Goal: Task Accomplishment & Management: Use online tool/utility

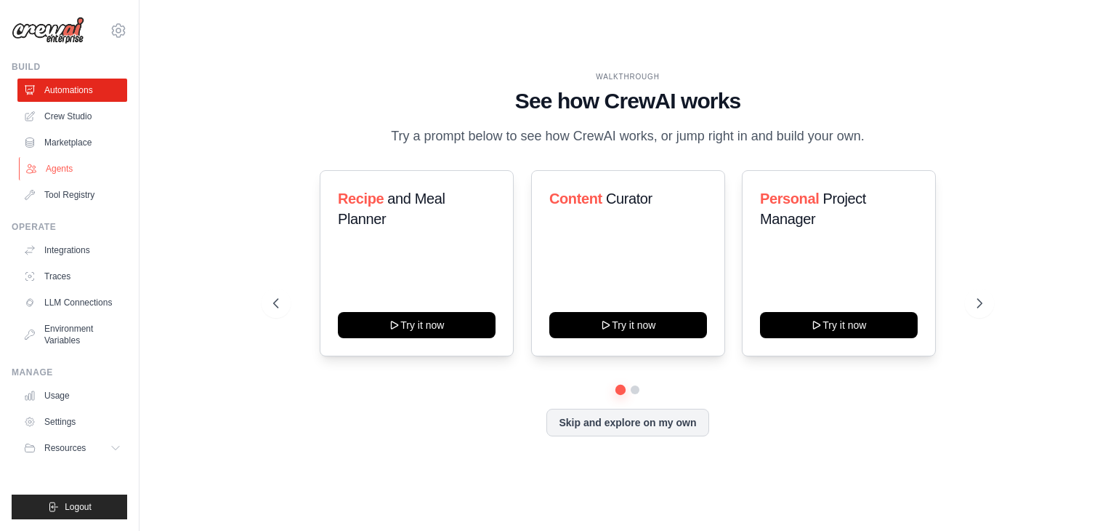
click at [75, 169] on link "Agents" at bounding box center [74, 168] width 110 height 23
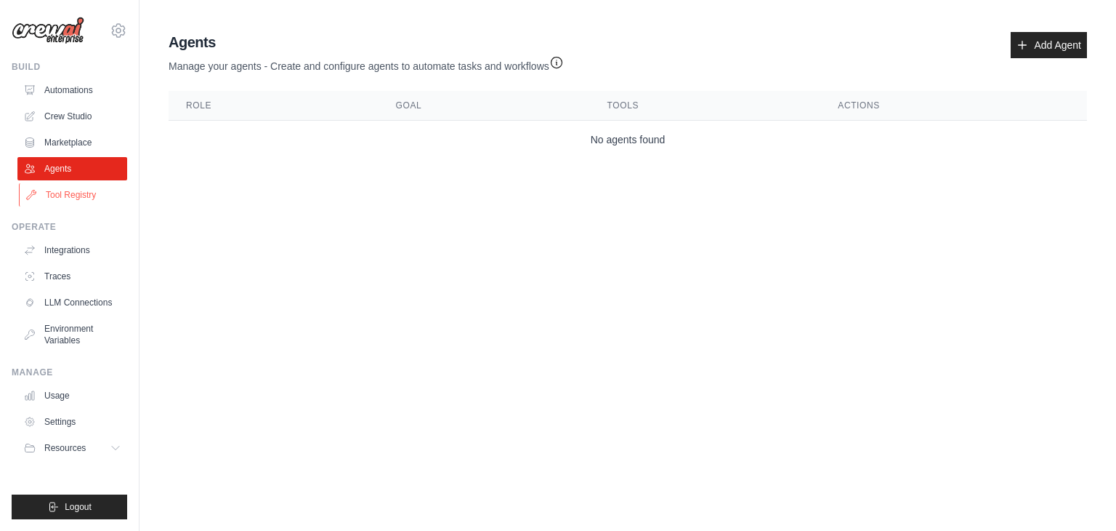
click at [93, 199] on link "Tool Registry" at bounding box center [74, 194] width 110 height 23
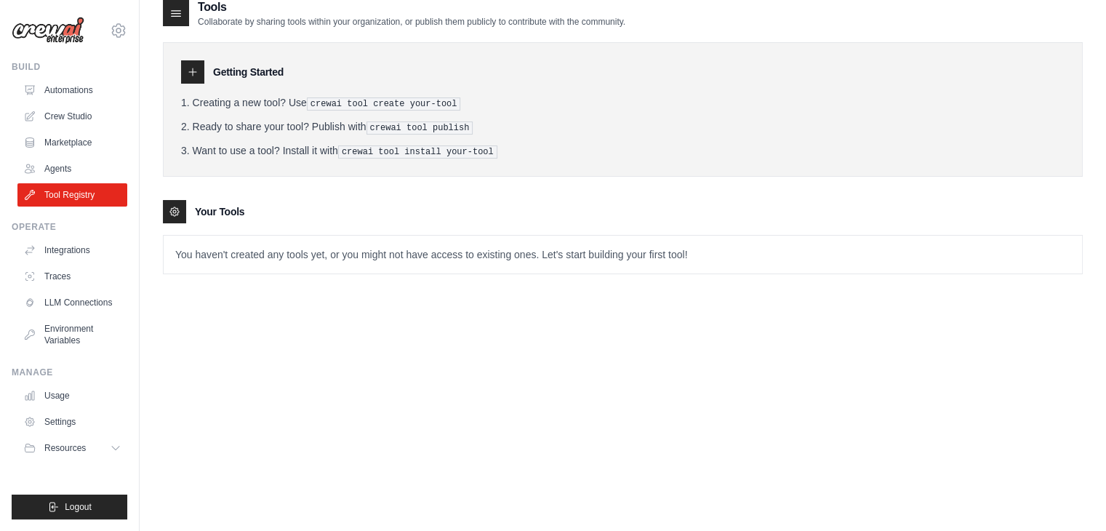
scroll to position [29, 0]
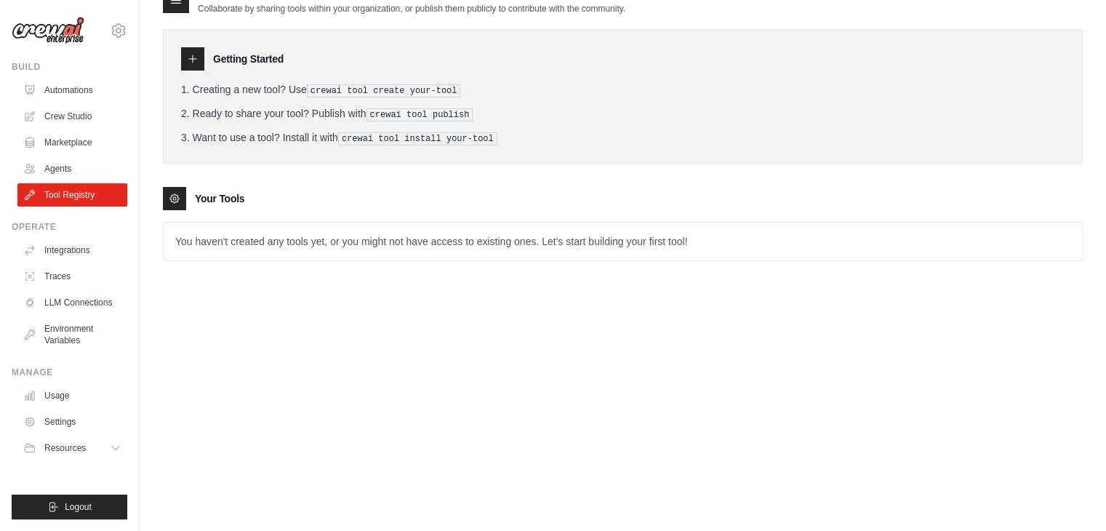
click at [280, 248] on p "You haven't created any tools yet, or you might not have access to existing one…" at bounding box center [623, 241] width 918 height 38
click at [103, 304] on link "LLM Connections" at bounding box center [74, 302] width 110 height 23
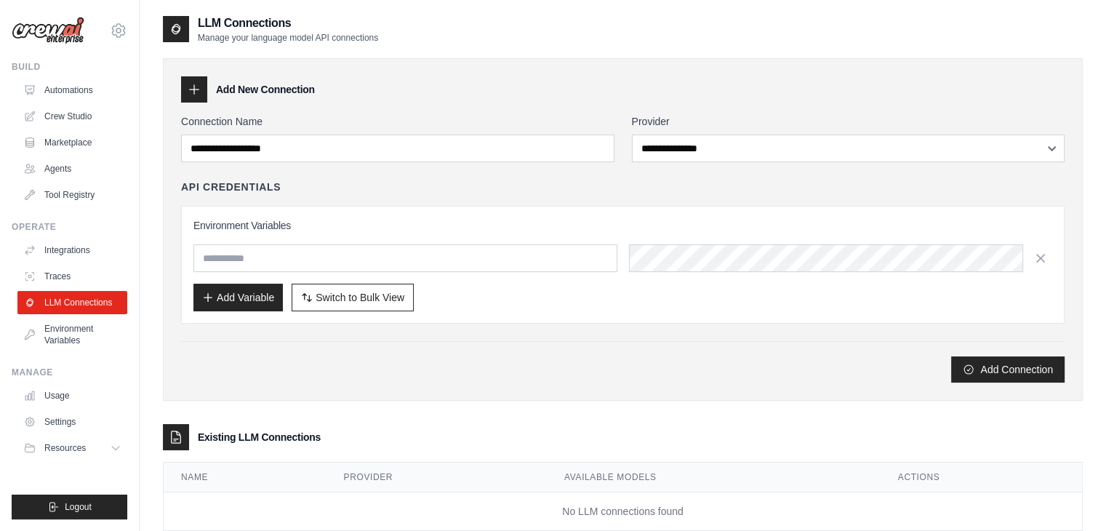
scroll to position [36, 0]
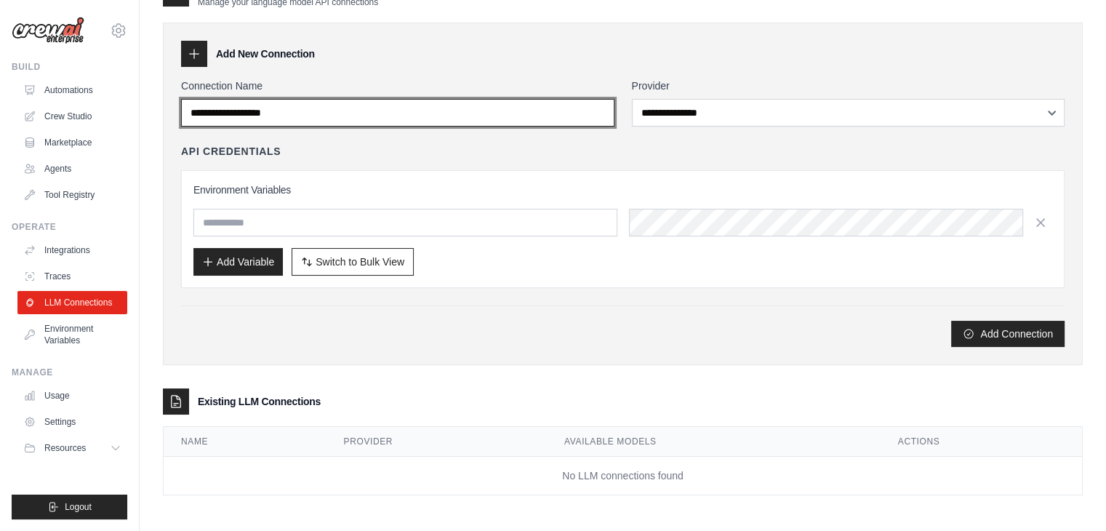
click at [587, 108] on input "Connection Name" at bounding box center [397, 113] width 433 height 28
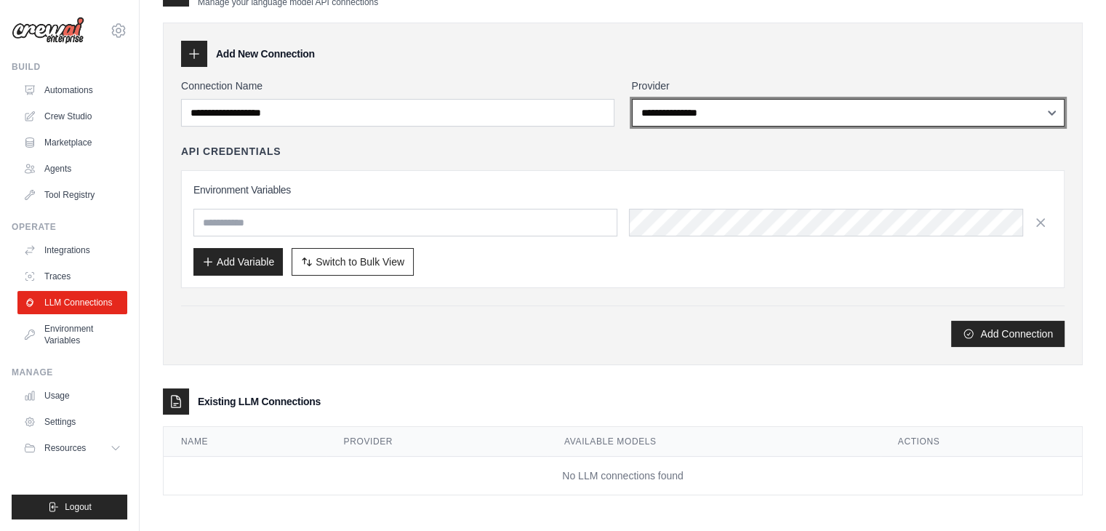
click at [783, 118] on select "**********" at bounding box center [848, 113] width 433 height 28
